Goal: Task Accomplishment & Management: Manage account settings

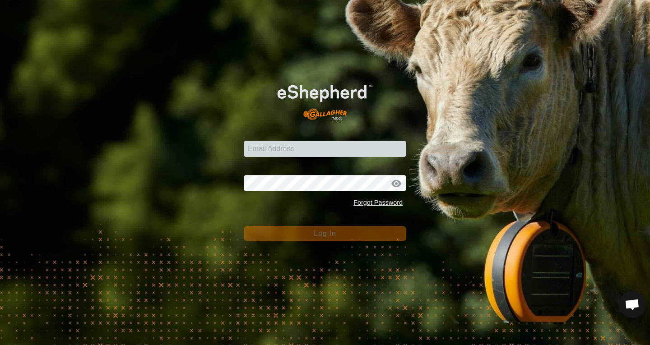
scroll to position [548, 0]
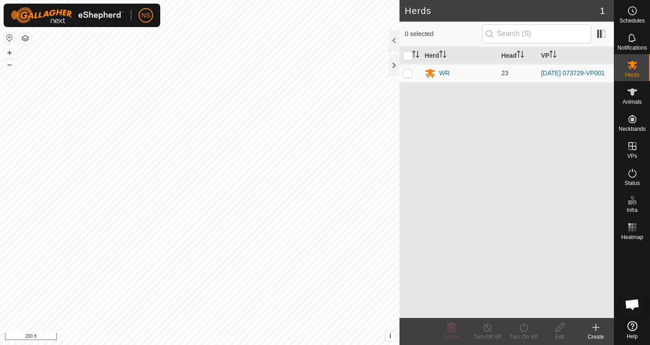
scroll to position [548, 0]
click at [636, 19] on span "Schedules" at bounding box center [631, 20] width 25 height 5
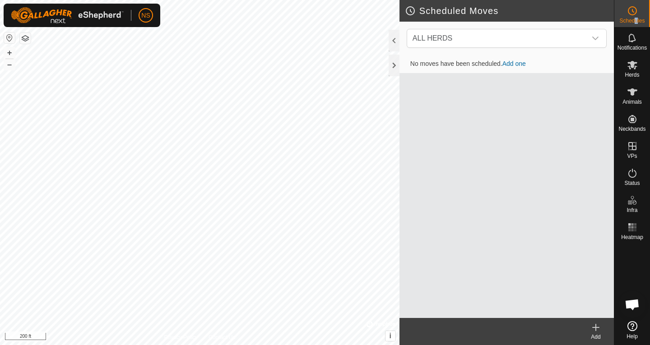
click at [636, 18] on span "Schedules" at bounding box center [631, 20] width 25 height 5
click at [599, 37] on div "dropdown trigger" at bounding box center [595, 38] width 18 height 18
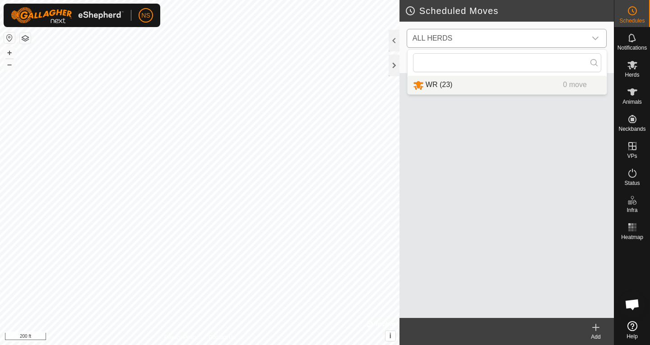
click at [432, 84] on li "WR (23) 0 move" at bounding box center [507, 85] width 199 height 19
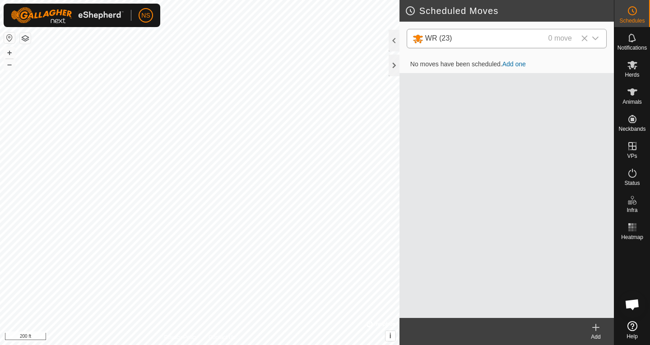
click at [524, 65] on link "Add one" at bounding box center [513, 63] width 23 height 7
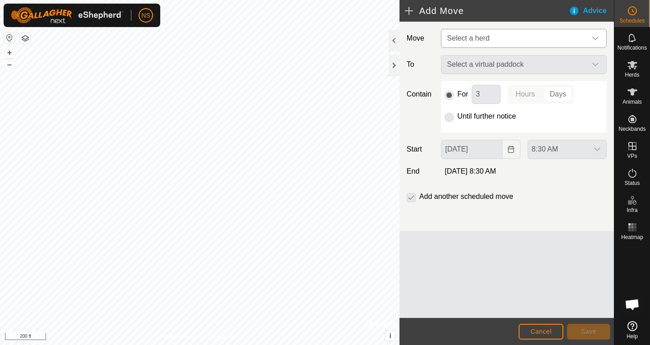
click at [599, 37] on div "dropdown trigger" at bounding box center [595, 38] width 18 height 18
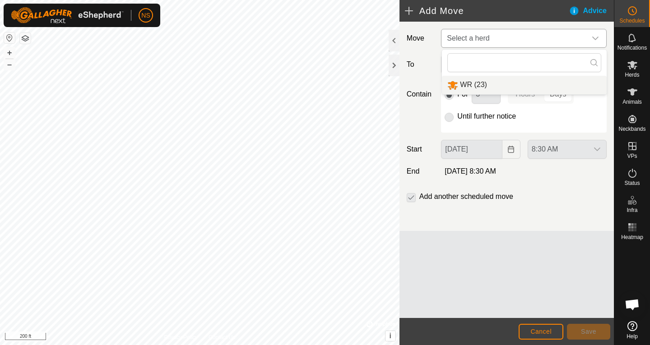
click at [506, 83] on li "WR (23)" at bounding box center [524, 85] width 165 height 19
click at [593, 65] on icon "dropdown trigger" at bounding box center [595, 65] width 6 height 4
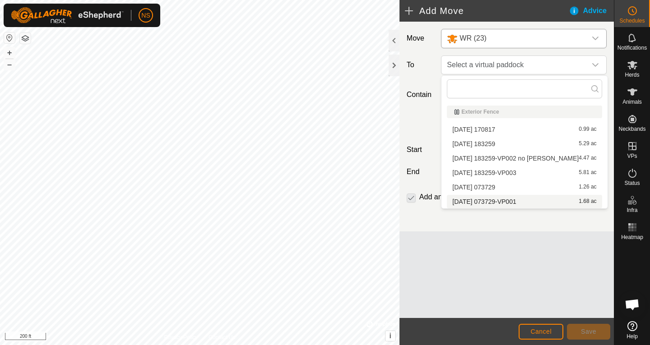
click at [535, 254] on div "Move WR (23) To Select a virtual paddock Contain For 3 Hours Days Until further…" at bounding box center [507, 170] width 214 height 297
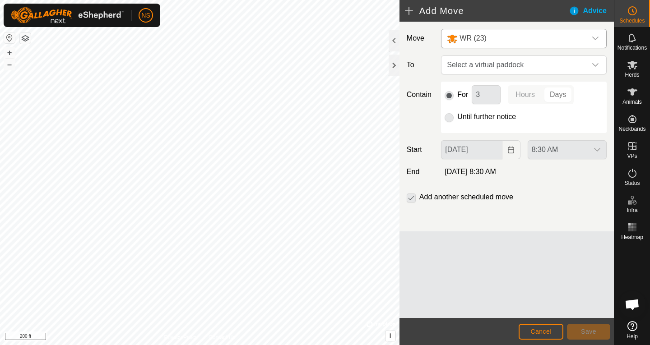
click at [634, 256] on div at bounding box center [632, 281] width 36 height 74
click at [639, 68] on es-mob-svg-icon at bounding box center [632, 65] width 16 height 14
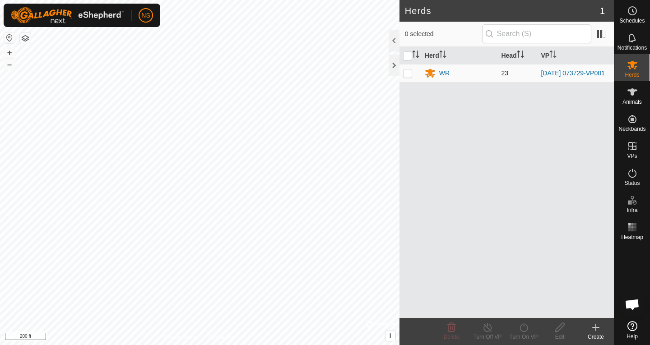
click at [447, 75] on div "WR" at bounding box center [444, 73] width 10 height 9
